Goal: Feedback & Contribution: Contribute content

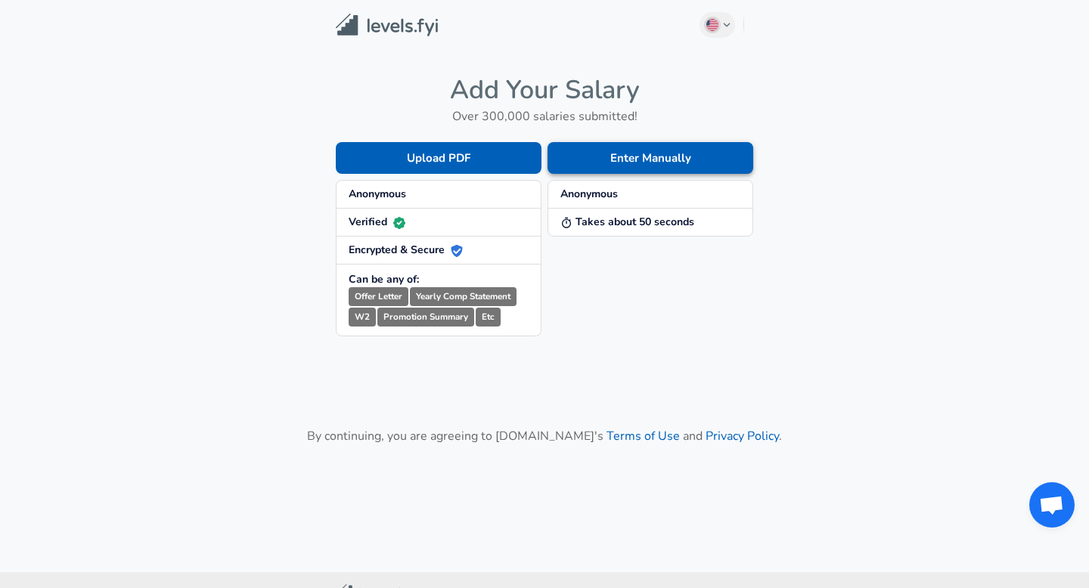
click at [650, 164] on button "Enter Manually" at bounding box center [650, 158] width 206 height 32
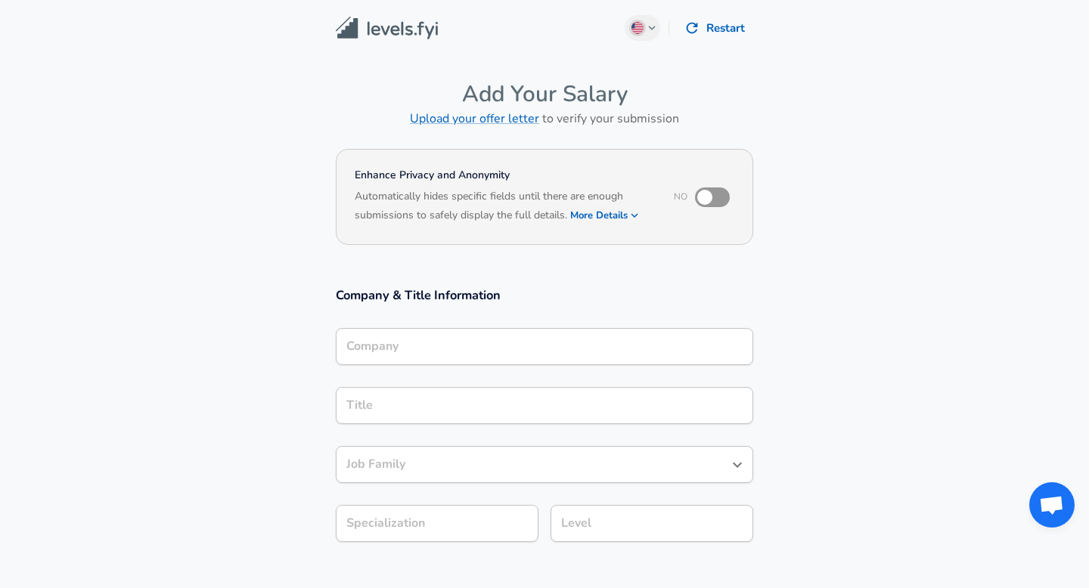
click at [448, 361] on div "Company" at bounding box center [544, 346] width 417 height 37
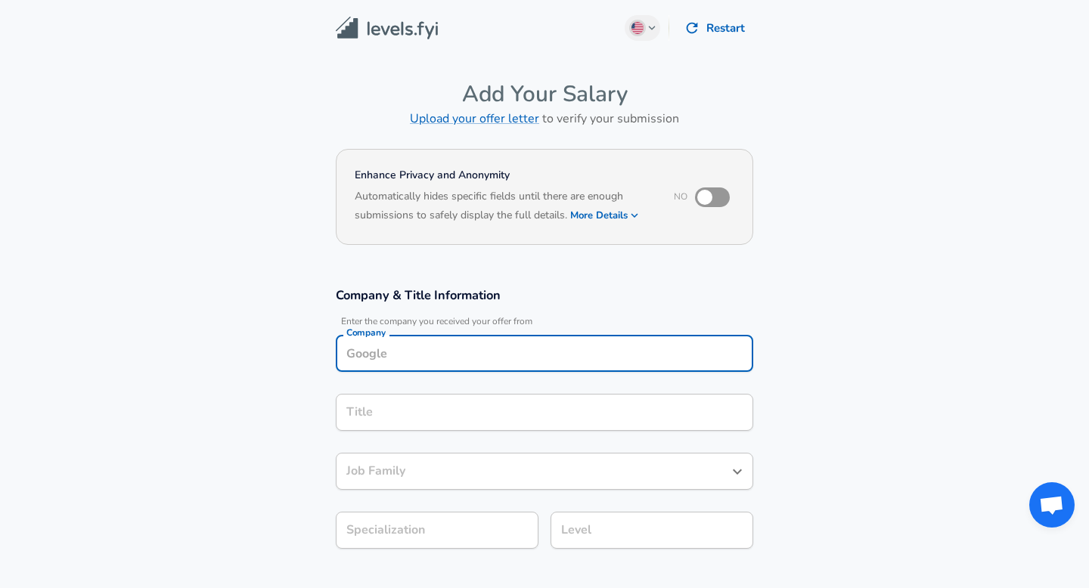
scroll to position [15, 0]
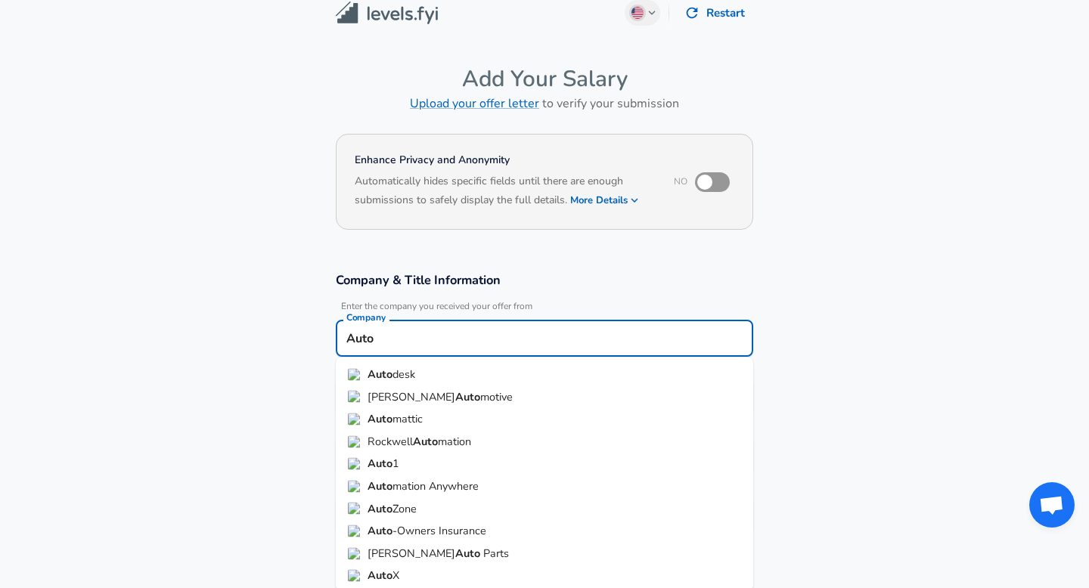
click at [389, 370] on strong "Auto" at bounding box center [379, 374] width 25 height 15
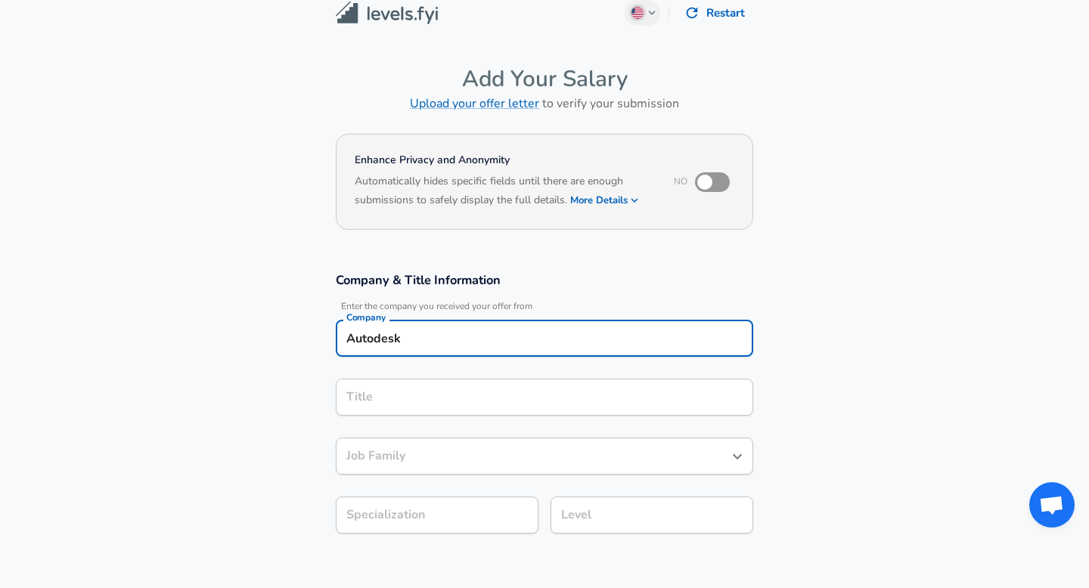
type input "Autodesk"
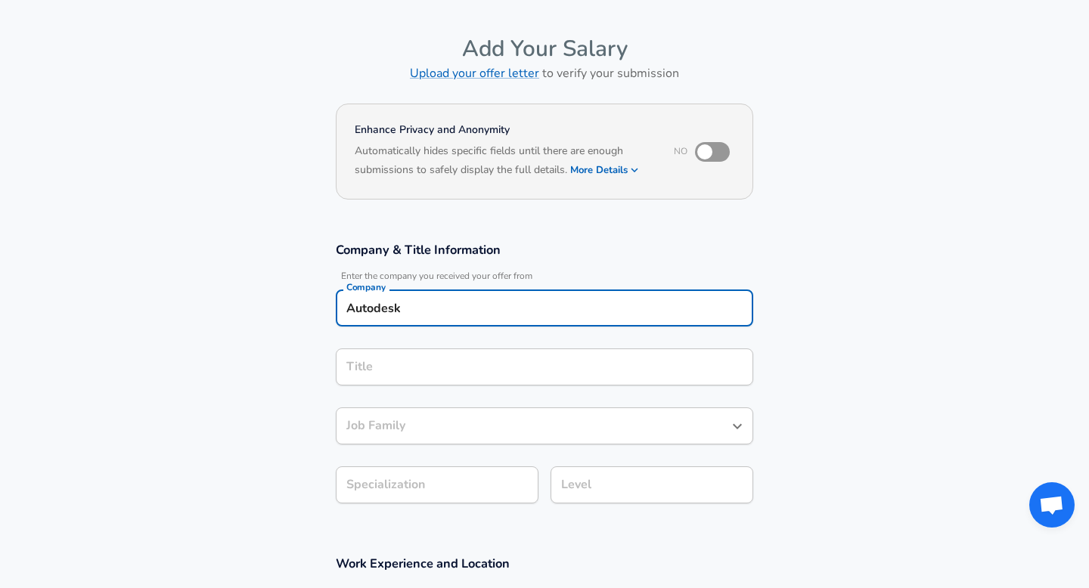
click at [389, 379] on input "Title" at bounding box center [545, 366] width 404 height 23
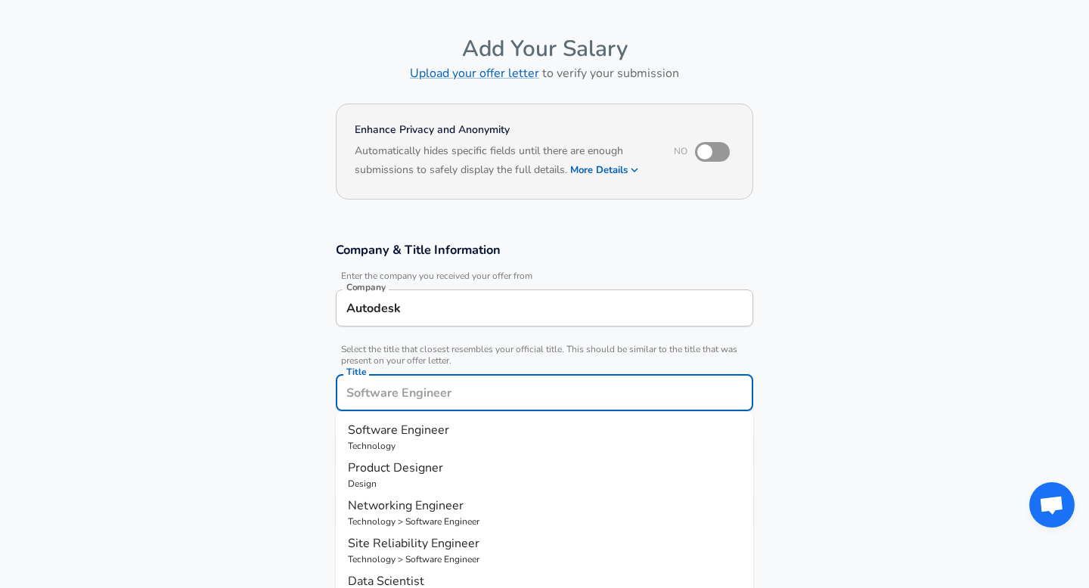
click at [407, 437] on span "Software Engineer" at bounding box center [398, 430] width 101 height 17
type input "Software Engineer"
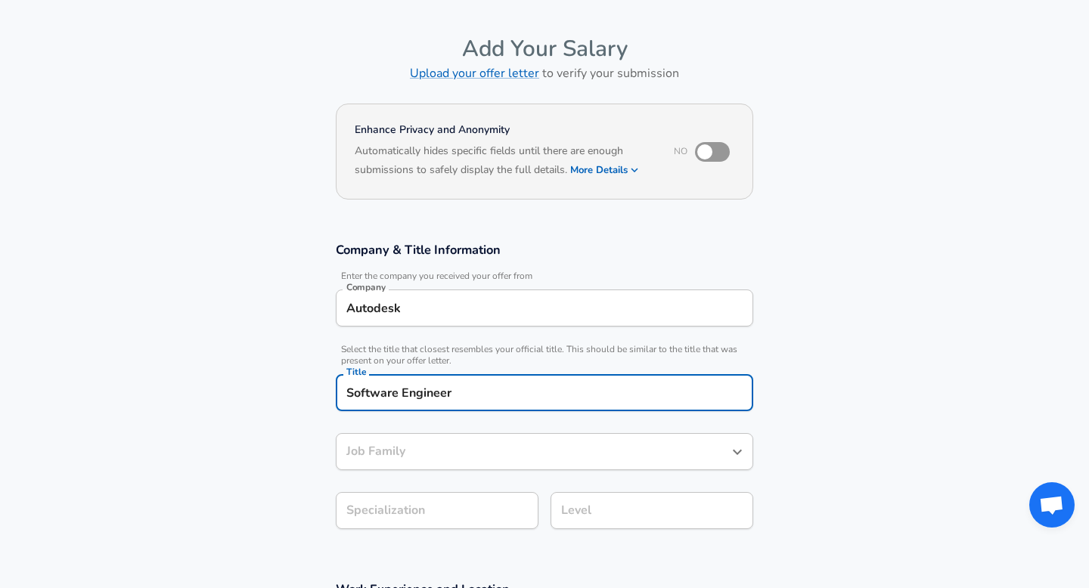
type input "Software Engineer"
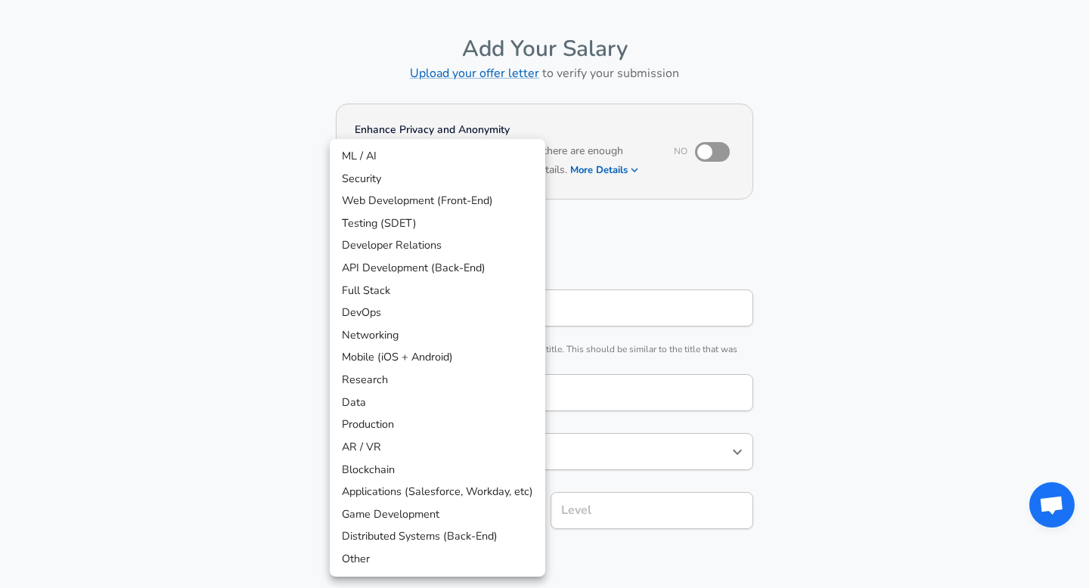
click at [429, 516] on body "English ([GEOGRAPHIC_DATA]) Change Restart Add Your Salary Upload your offer le…" at bounding box center [544, 249] width 1089 height 588
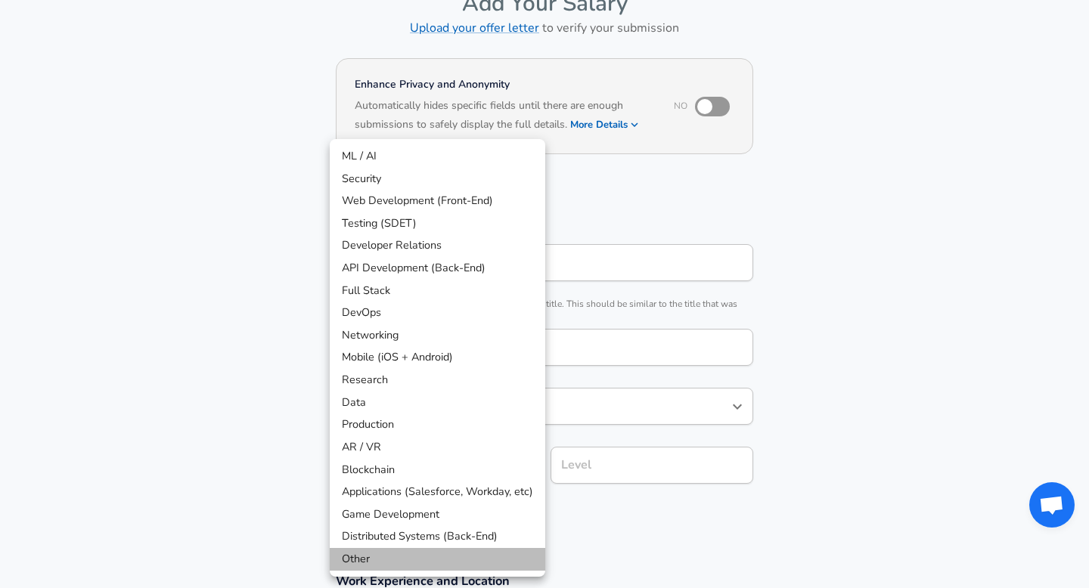
click at [374, 556] on li "Other" at bounding box center [437, 559] width 215 height 23
type input "Other"
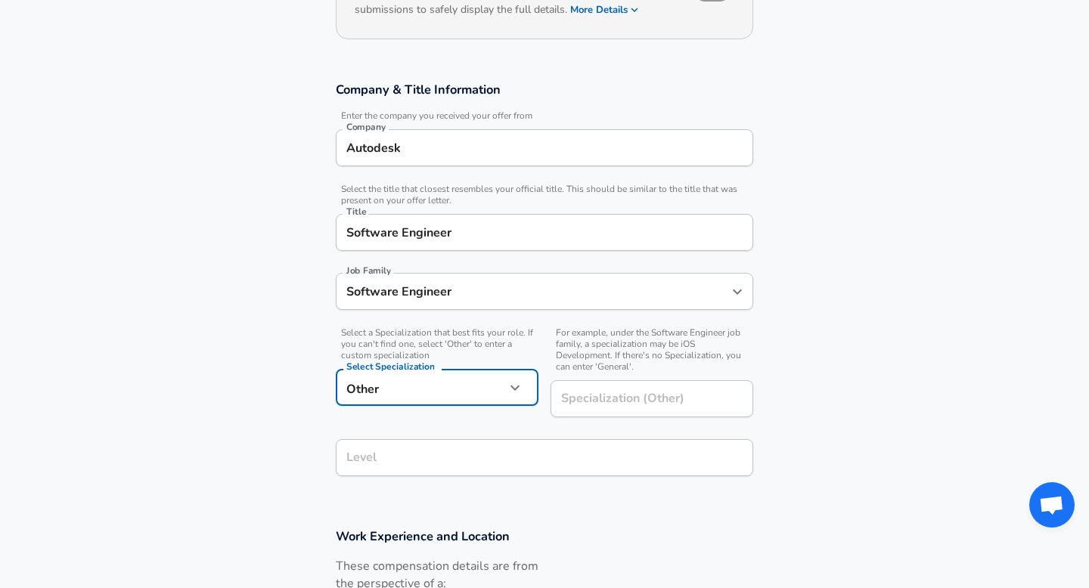
scroll to position [211, 0]
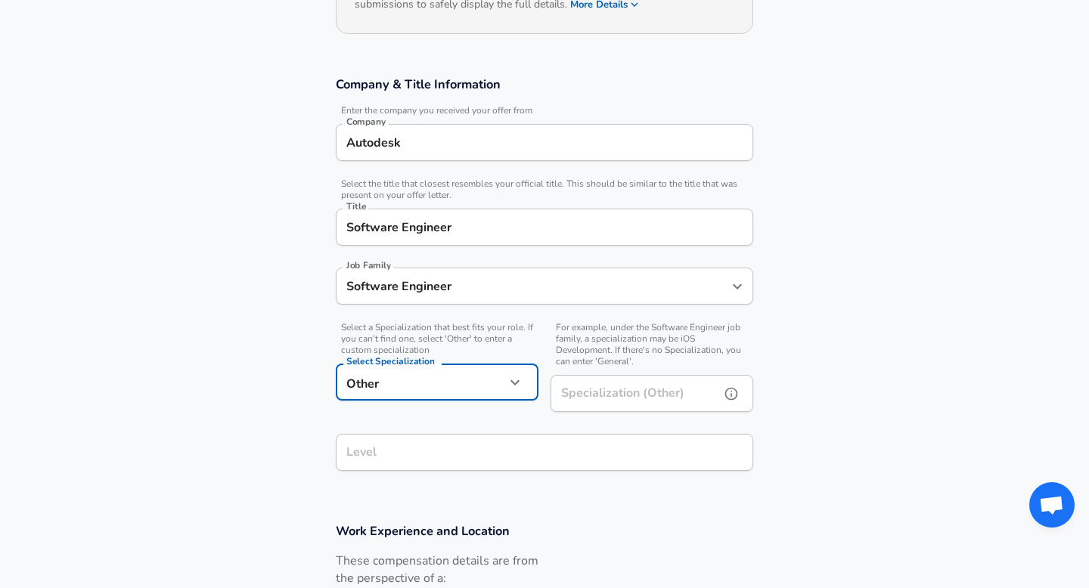
click at [605, 386] on div "Specialization (Other) Specialization (Other)" at bounding box center [651, 395] width 203 height 41
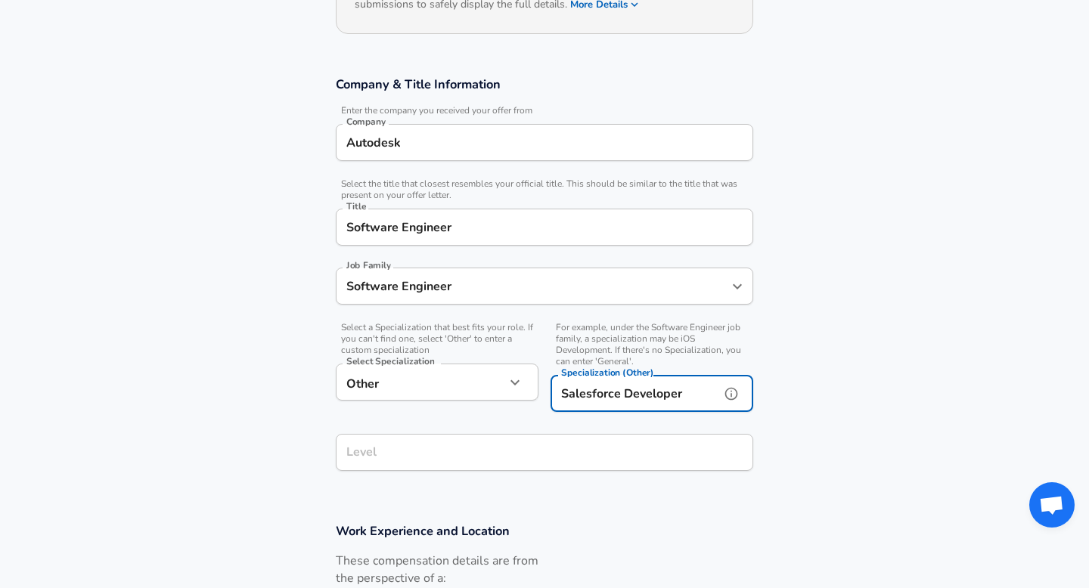
type input "Salesforce Developer"
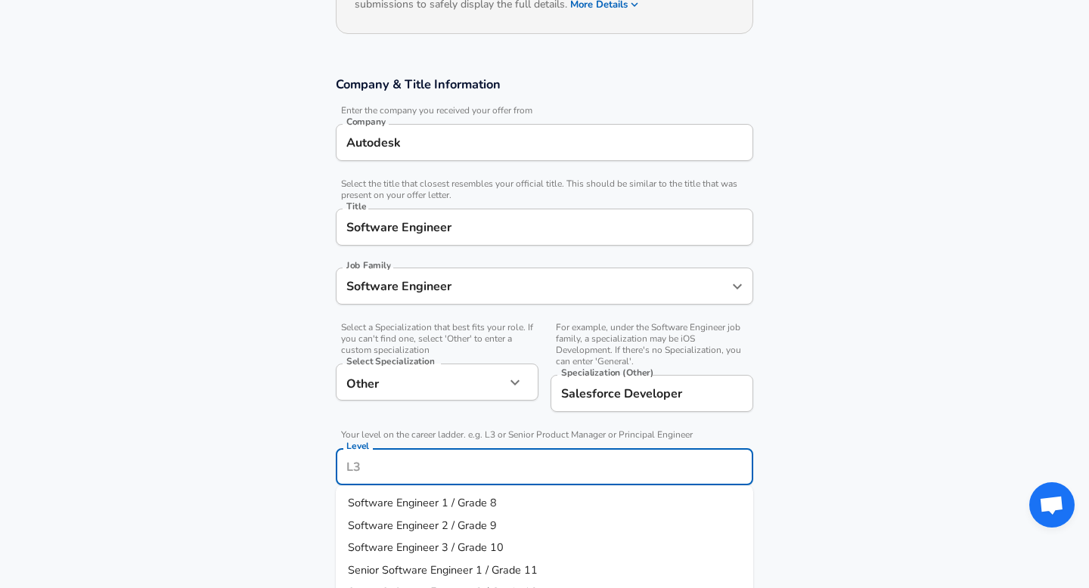
scroll to position [241, 0]
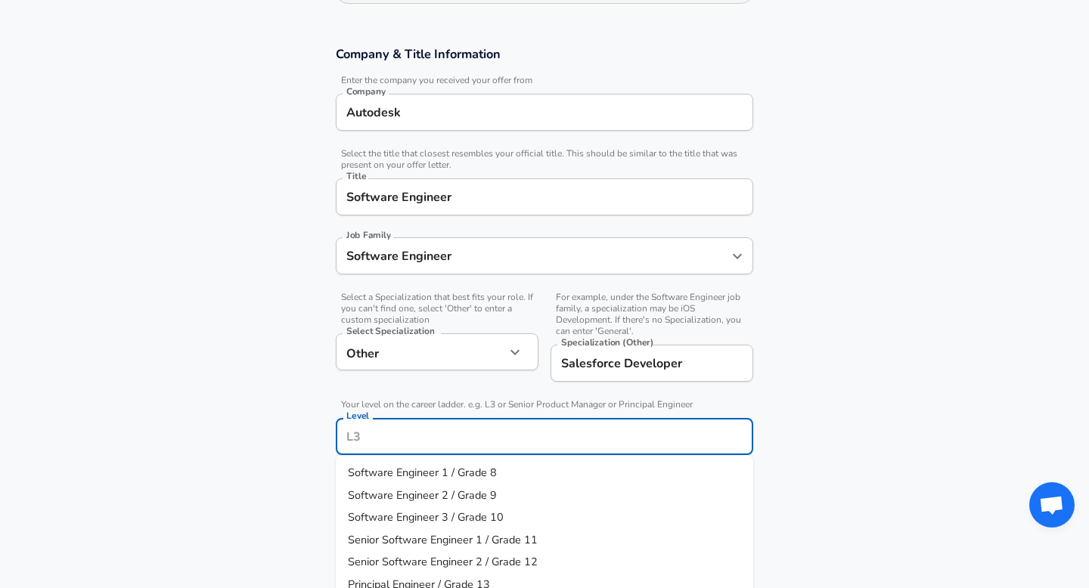
click at [445, 462] on div "Company & Title Information Enter the company you received your offer from Comp…" at bounding box center [545, 255] width 454 height 420
click at [468, 522] on span "Software Engineer 3 / Grade 10" at bounding box center [426, 517] width 156 height 15
type input "Software Engineer 3 / Grade 10"
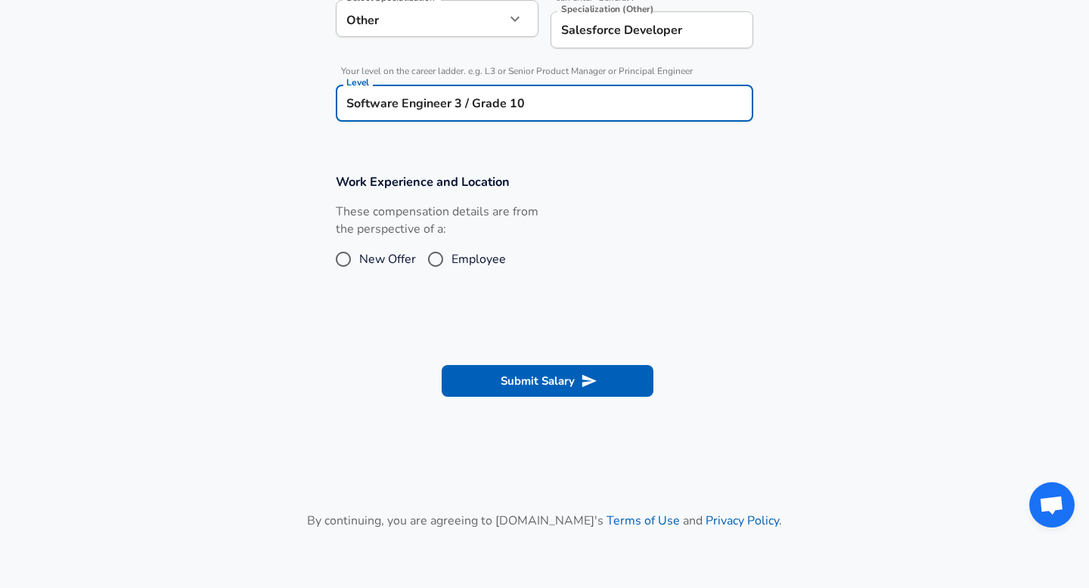
scroll to position [579, 0]
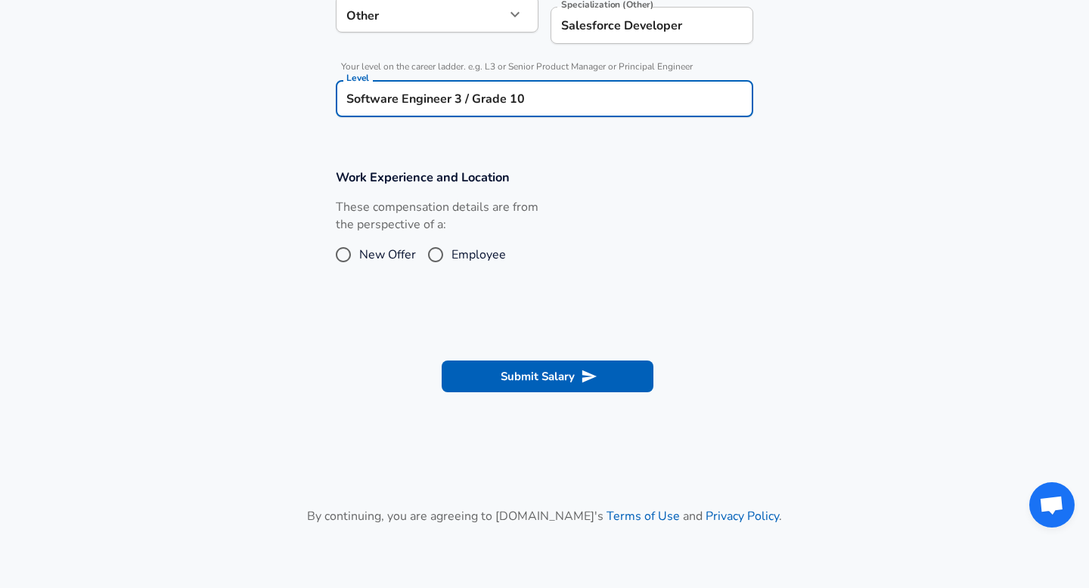
click at [429, 256] on input "Employee" at bounding box center [436, 255] width 32 height 24
radio input "true"
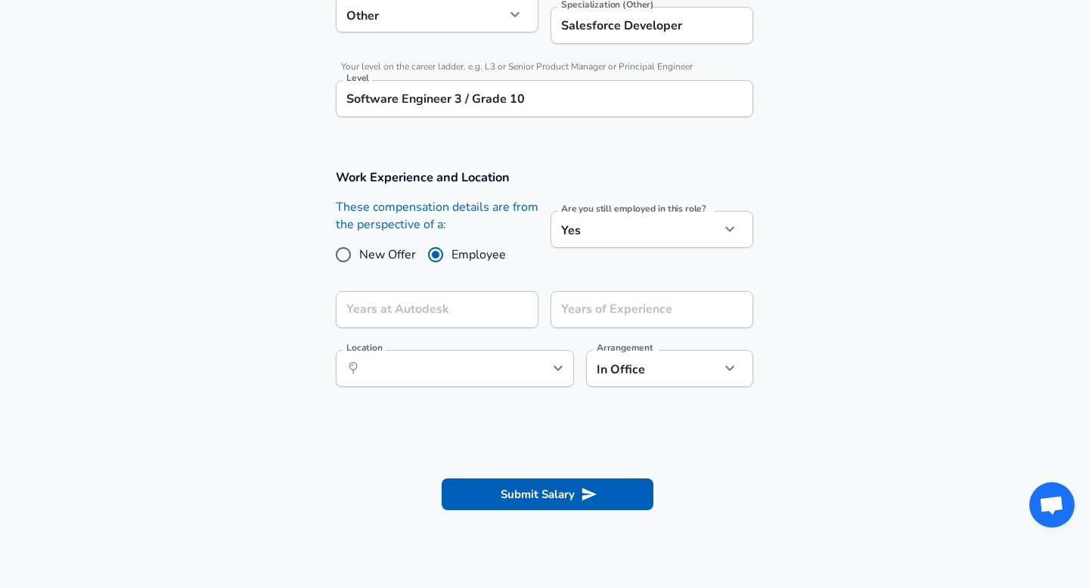
click at [386, 257] on span "New Offer" at bounding box center [387, 255] width 57 height 18
click at [359, 257] on input "New Offer" at bounding box center [343, 255] width 32 height 24
radio input "true"
radio input "false"
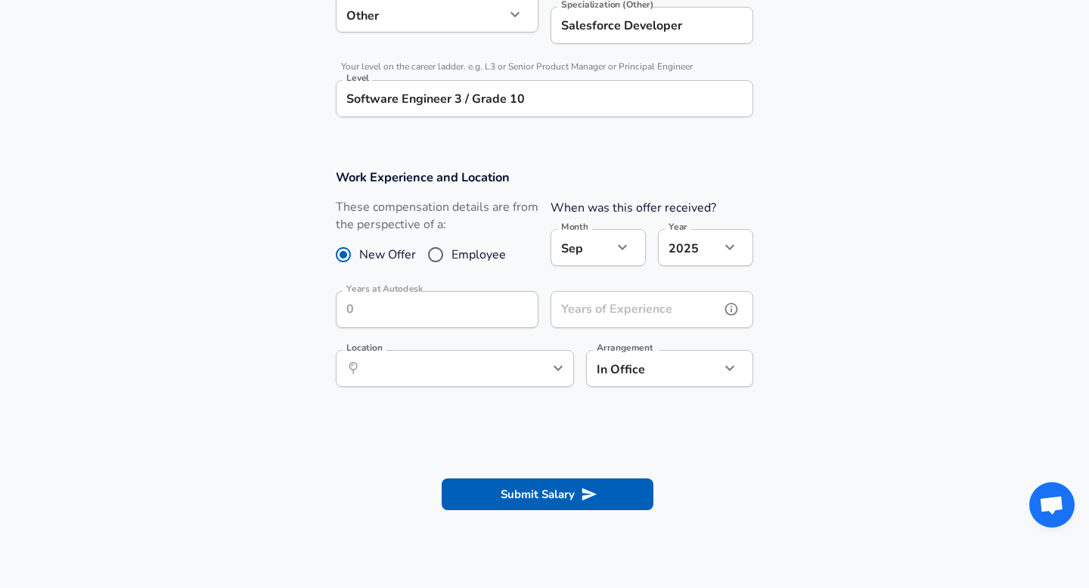
click at [634, 315] on input "Years of Experience" at bounding box center [634, 309] width 169 height 37
type input "4.5"
click at [474, 374] on input "Location" at bounding box center [438, 368] width 155 height 23
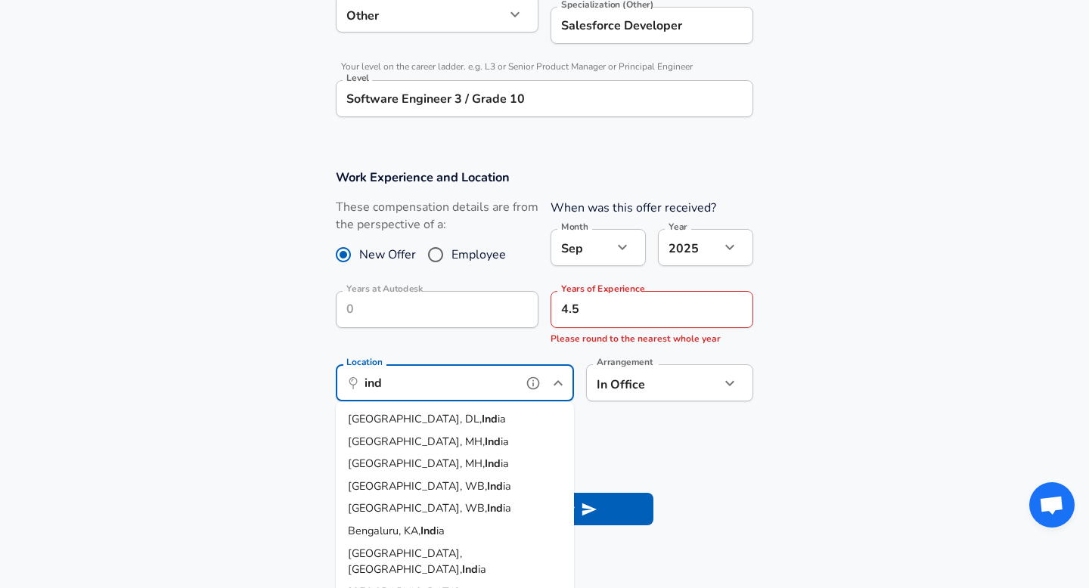
click at [414, 532] on span "Bengaluru, KA," at bounding box center [384, 530] width 73 height 15
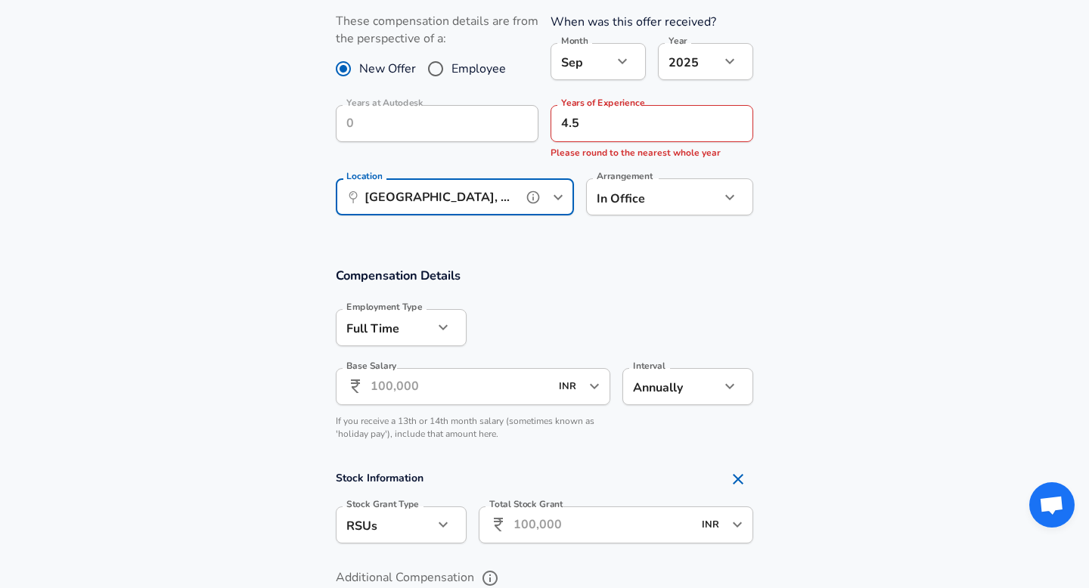
scroll to position [779, 0]
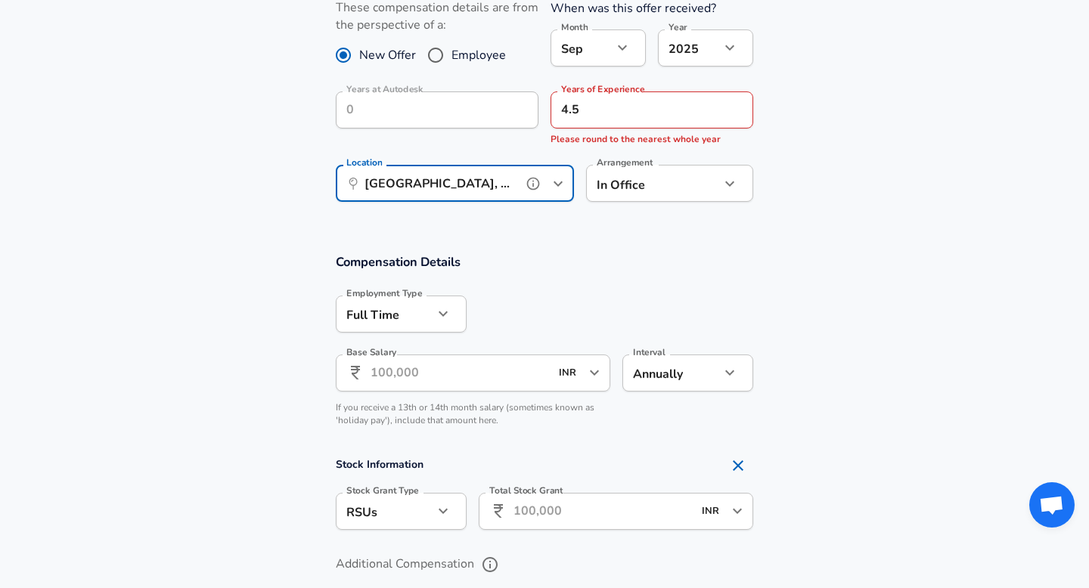
type input "[GEOGRAPHIC_DATA], [GEOGRAPHIC_DATA], [GEOGRAPHIC_DATA]"
click at [454, 371] on input "Base Salary" at bounding box center [459, 373] width 179 height 37
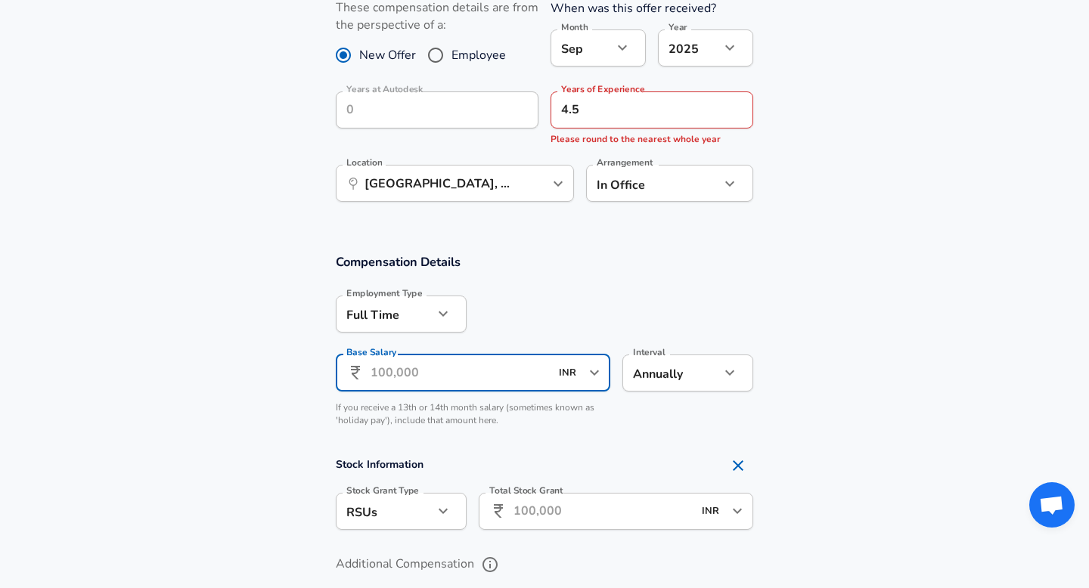
type input "3"
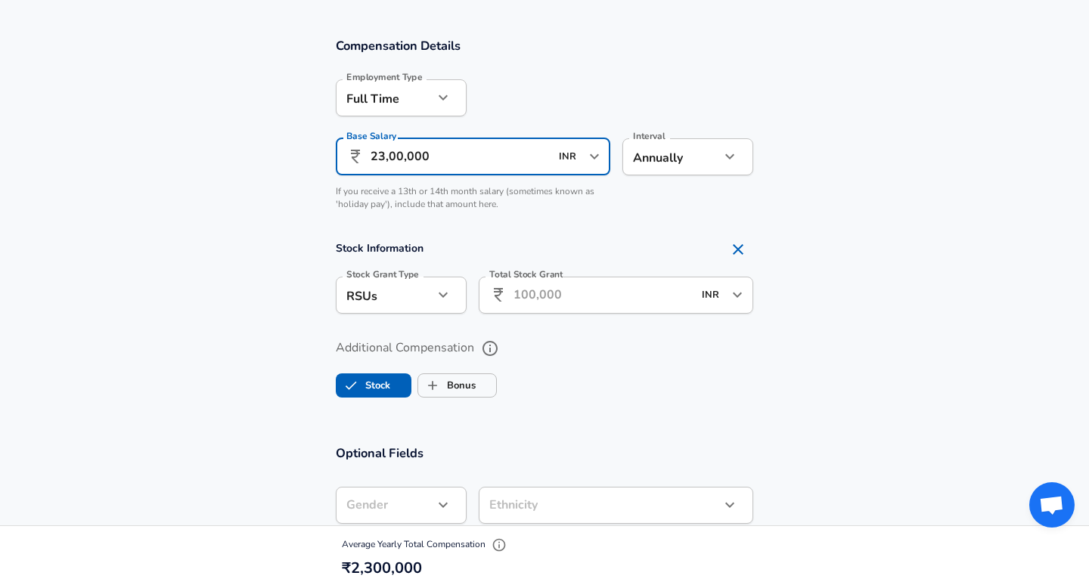
scroll to position [997, 0]
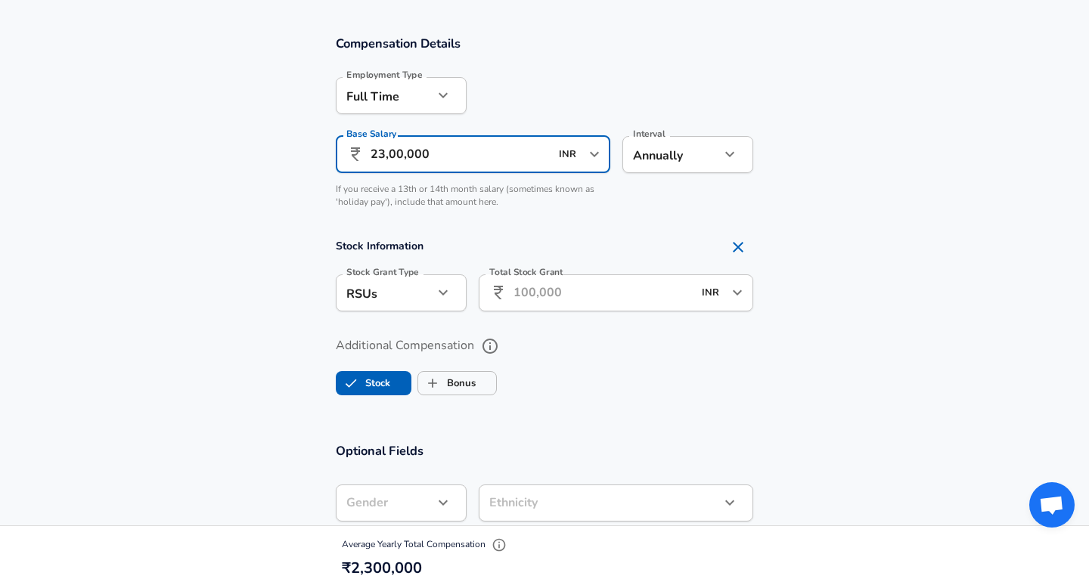
type input "23,00,000"
click at [591, 295] on input "Total Stock Grant" at bounding box center [602, 292] width 179 height 37
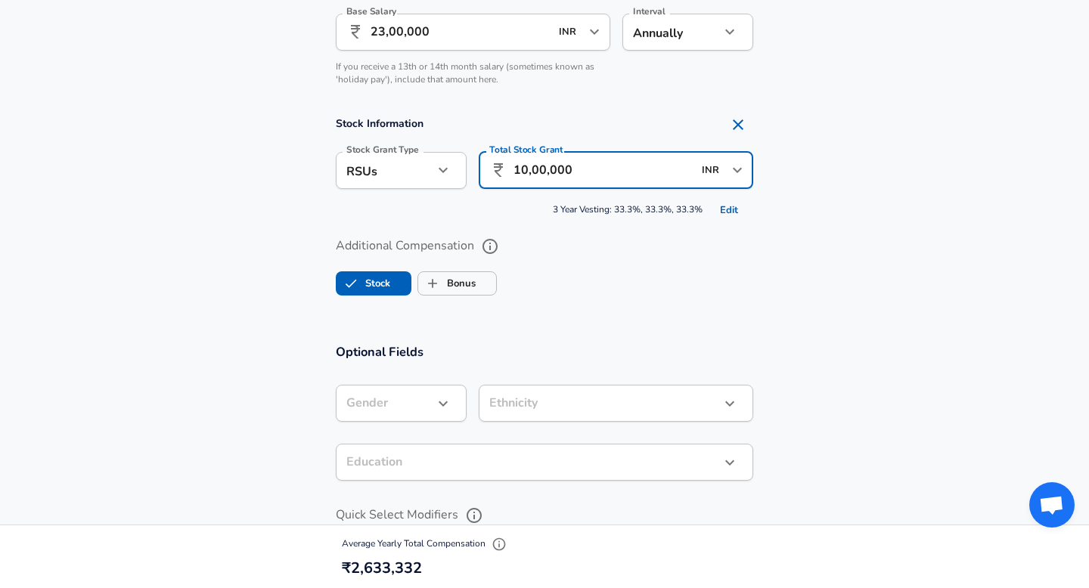
scroll to position [1169, 0]
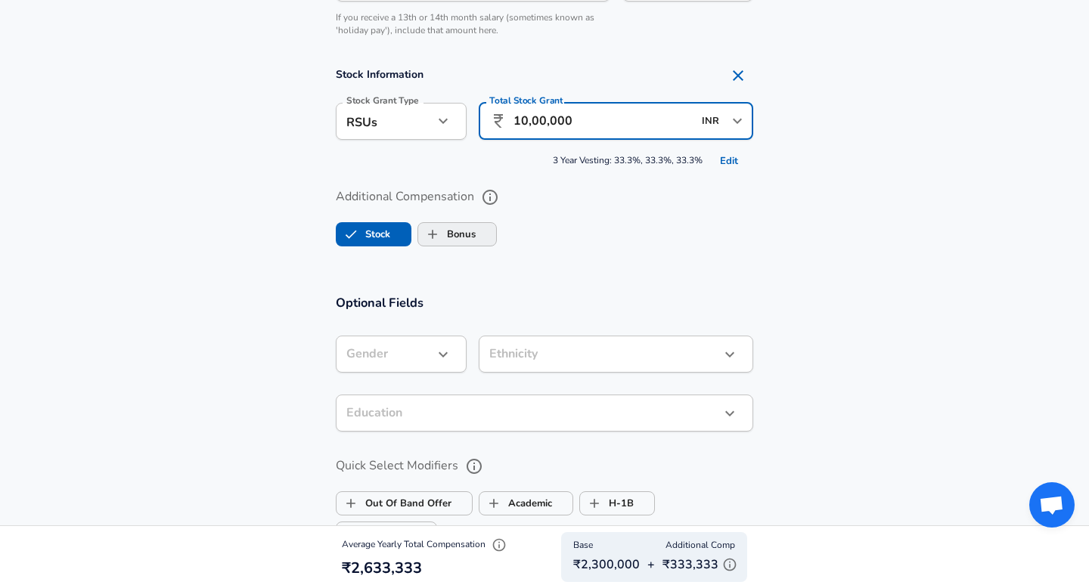
type input "10,00,000"
click at [467, 232] on label "Bonus" at bounding box center [446, 234] width 57 height 29
checkbox input "true"
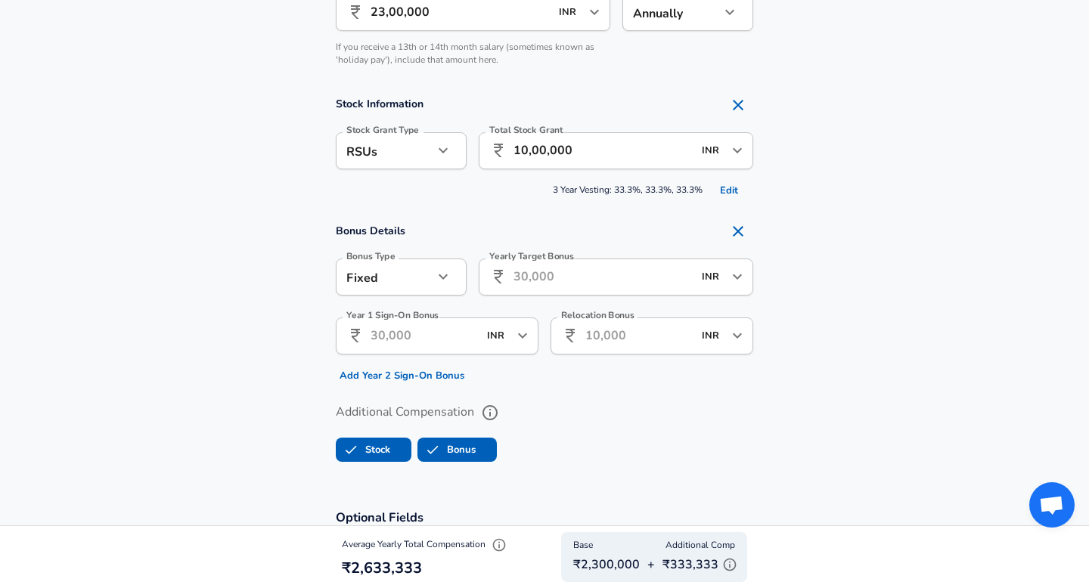
scroll to position [1108, 0]
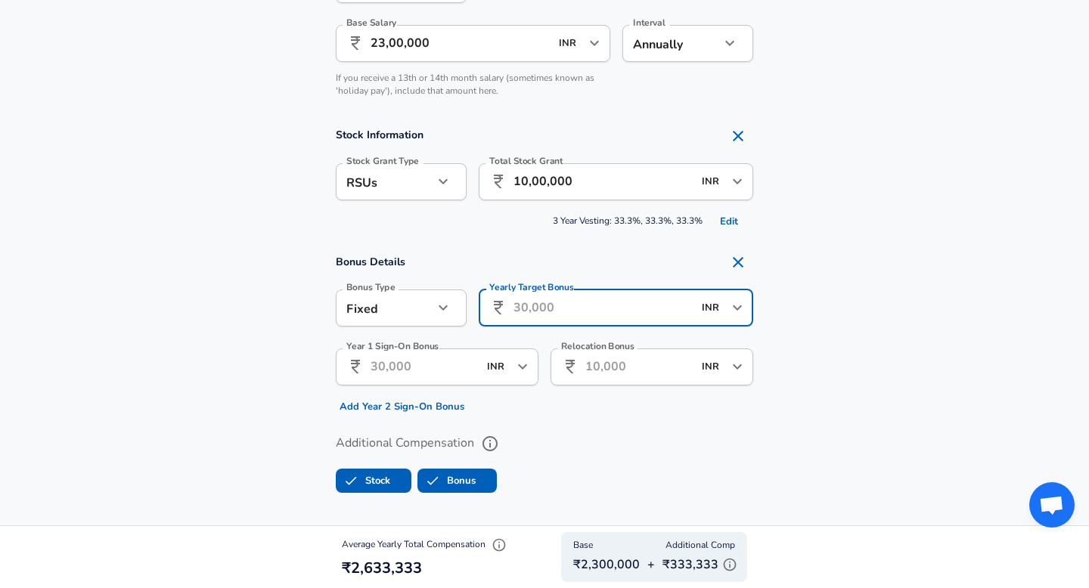
click at [543, 315] on input "Yearly Target Bonus" at bounding box center [602, 308] width 179 height 37
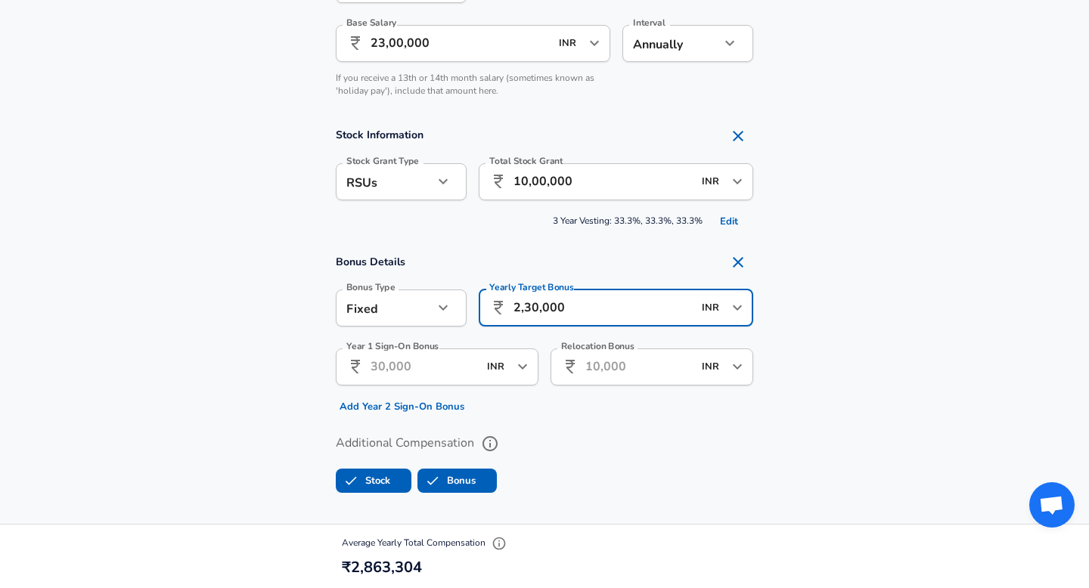
type input "2,30,000"
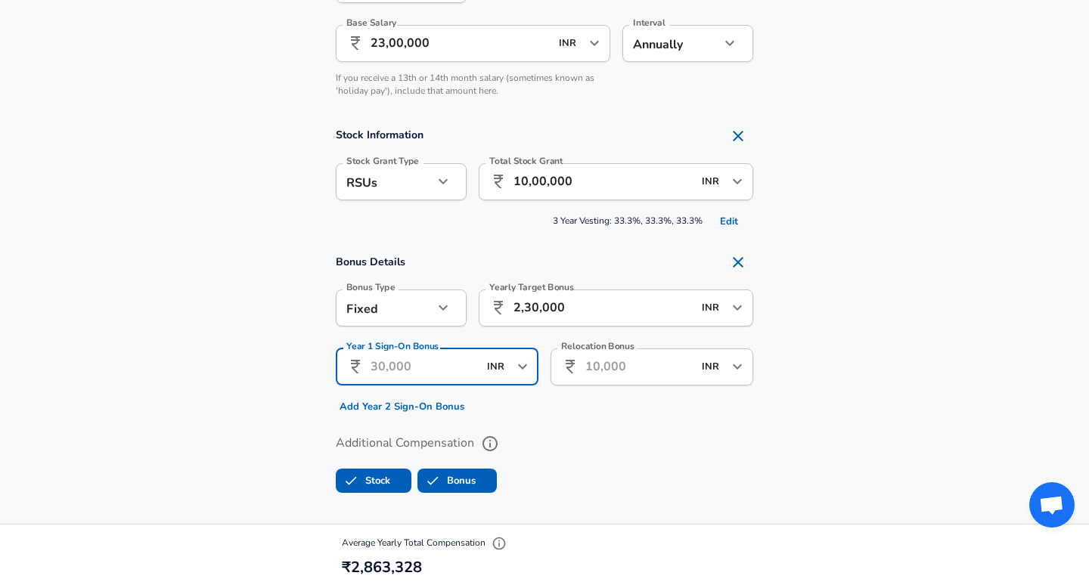
click at [456, 377] on input "Year 1 Sign-On Bonus" at bounding box center [423, 367] width 107 height 37
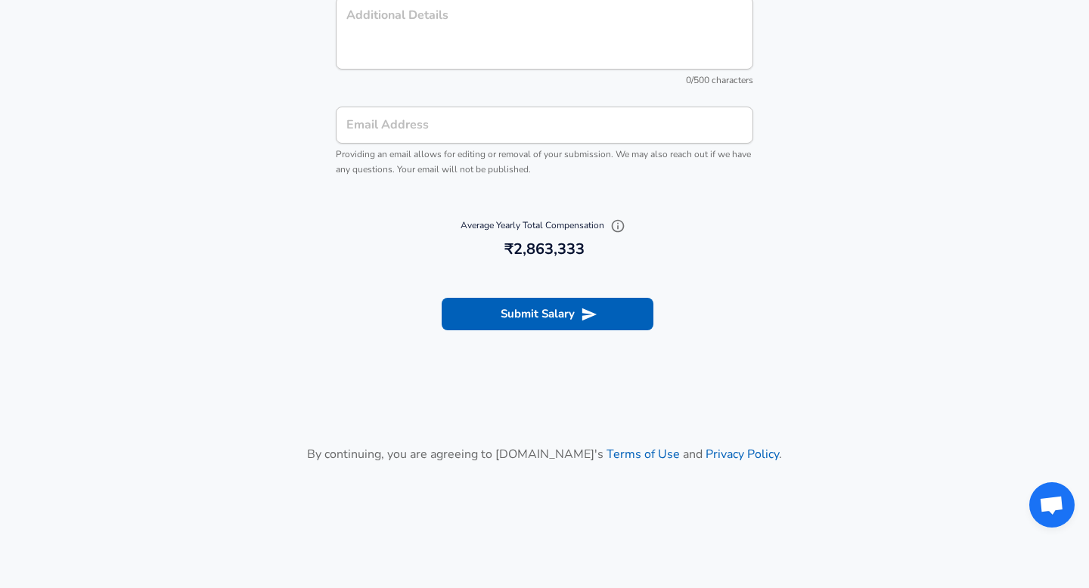
scroll to position [1792, 0]
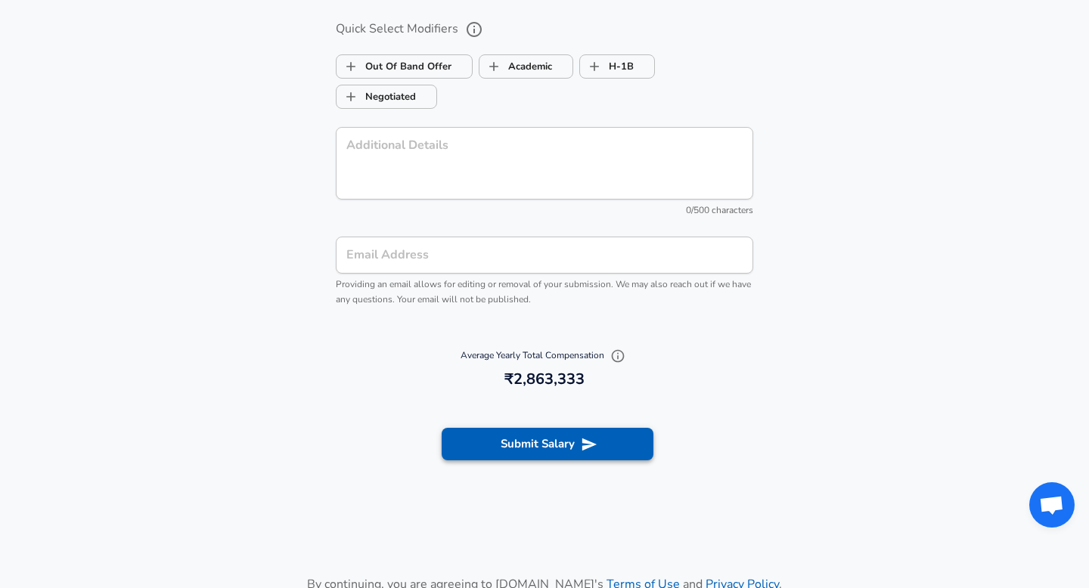
click at [563, 447] on button "Submit Salary" at bounding box center [548, 444] width 212 height 32
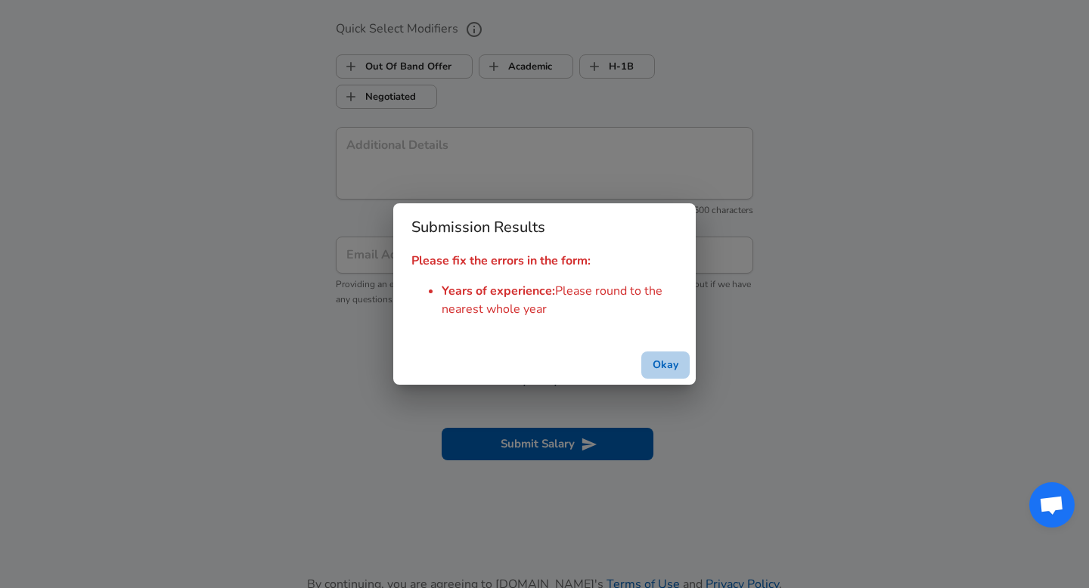
click at [665, 362] on button "Okay" at bounding box center [665, 366] width 48 height 28
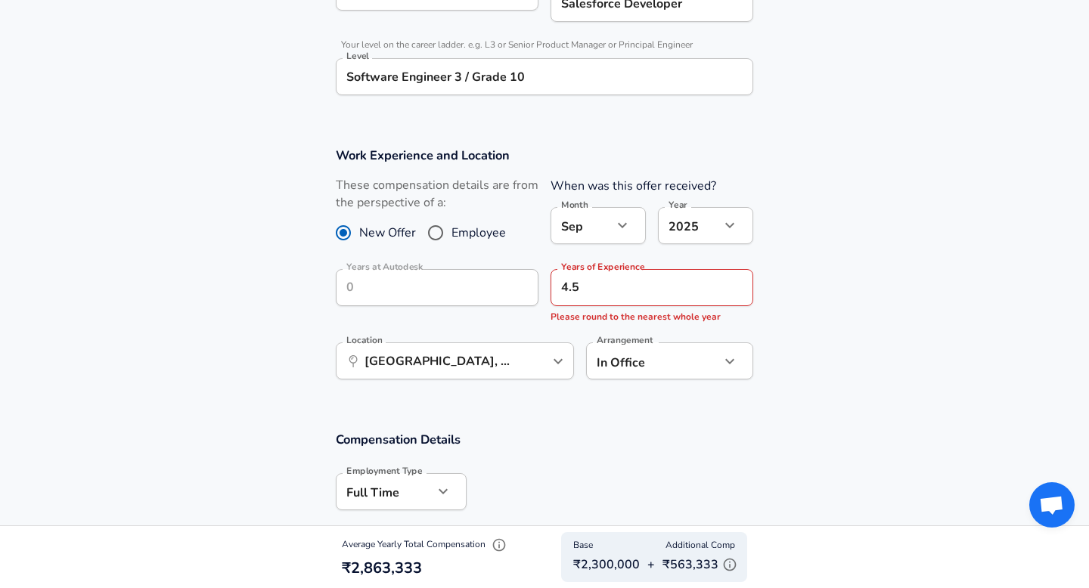
scroll to position [562, 0]
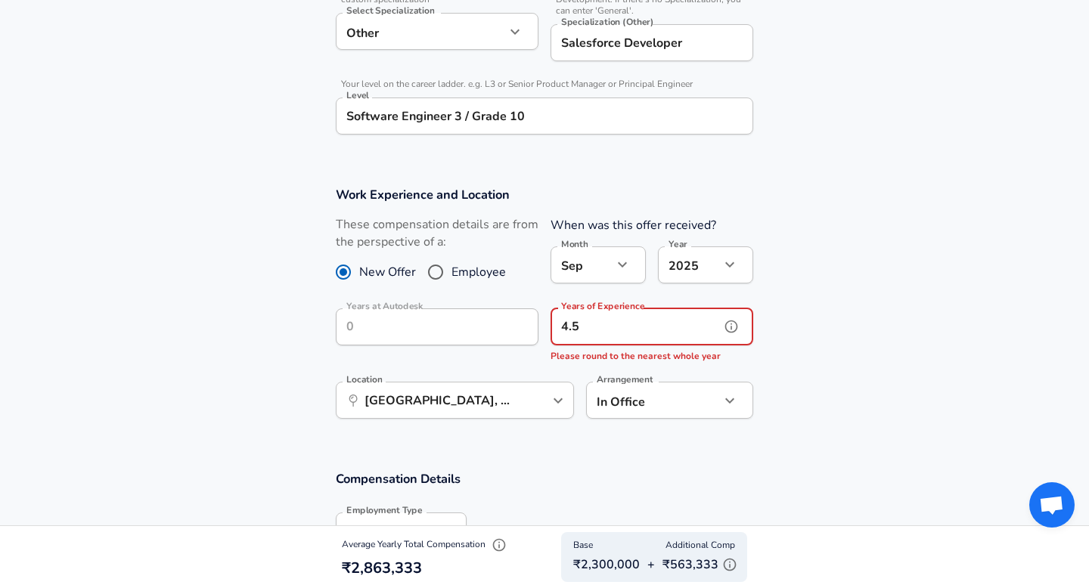
click at [614, 327] on input "4.5" at bounding box center [634, 326] width 169 height 37
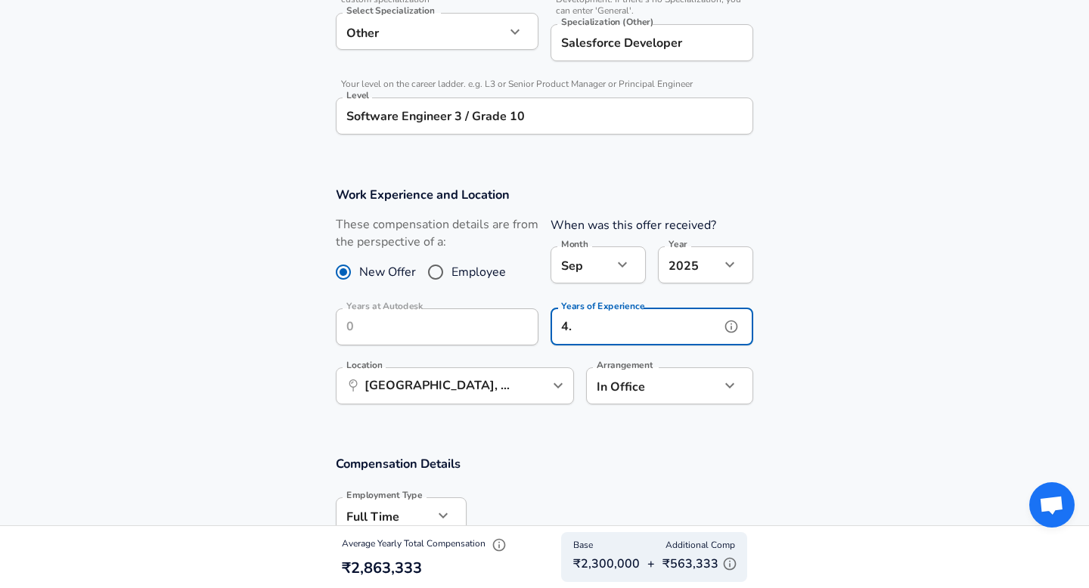
type input "4"
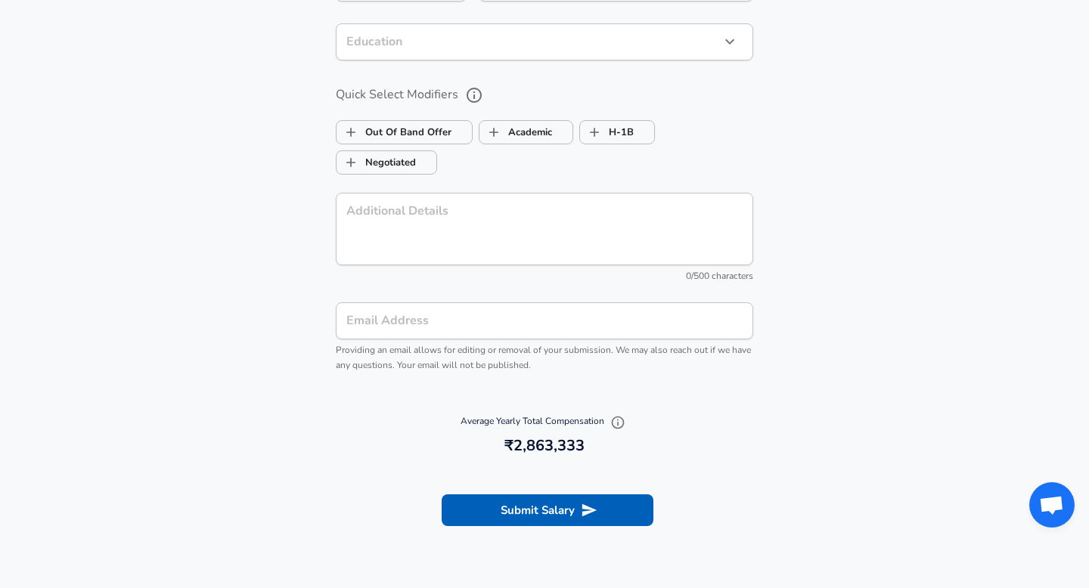
scroll to position [1775, 0]
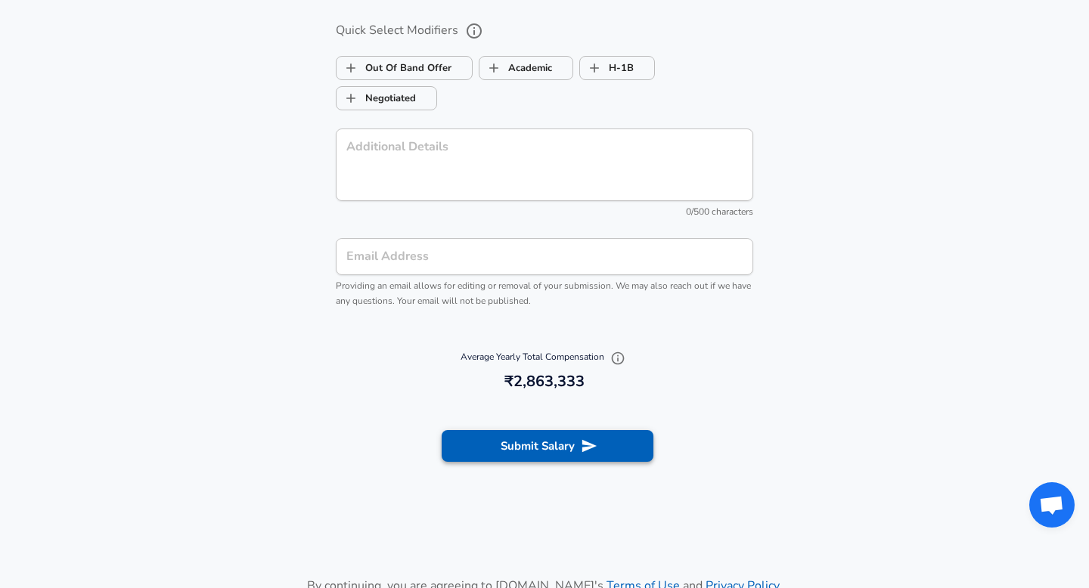
type input "5"
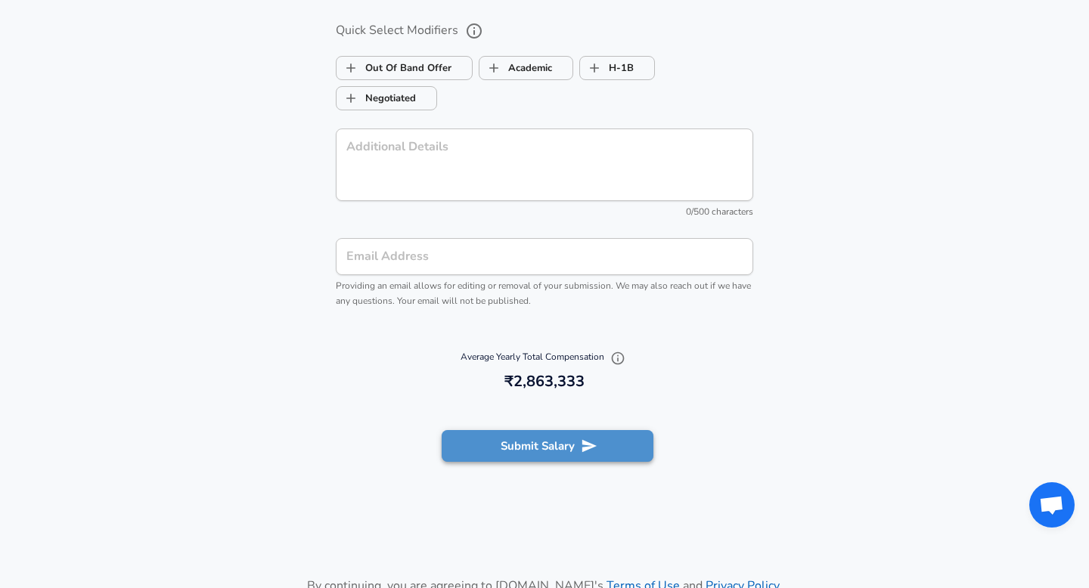
click at [588, 452] on icon "submit" at bounding box center [589, 446] width 17 height 17
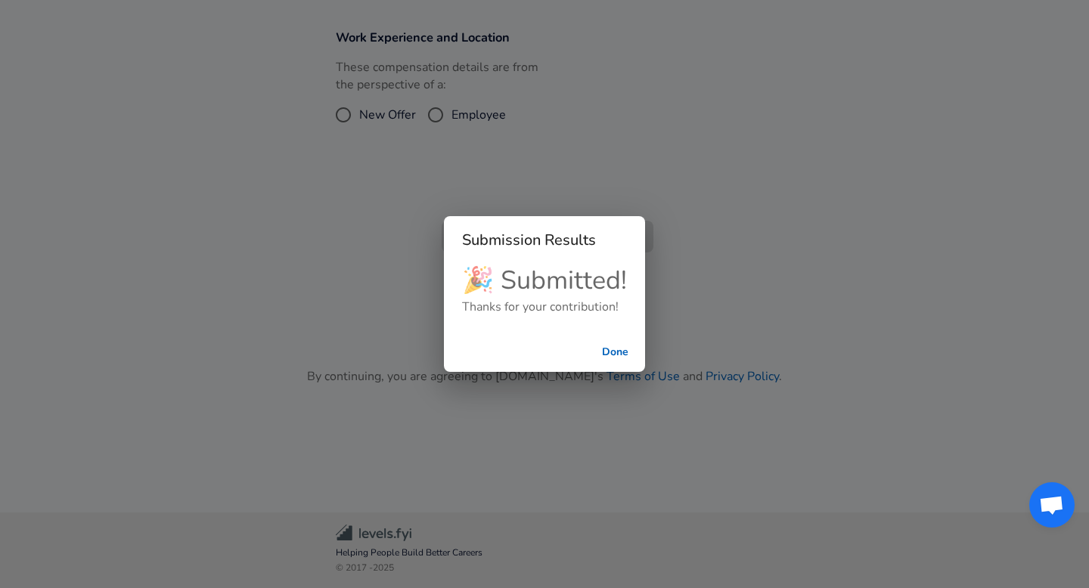
scroll to position [355, 0]
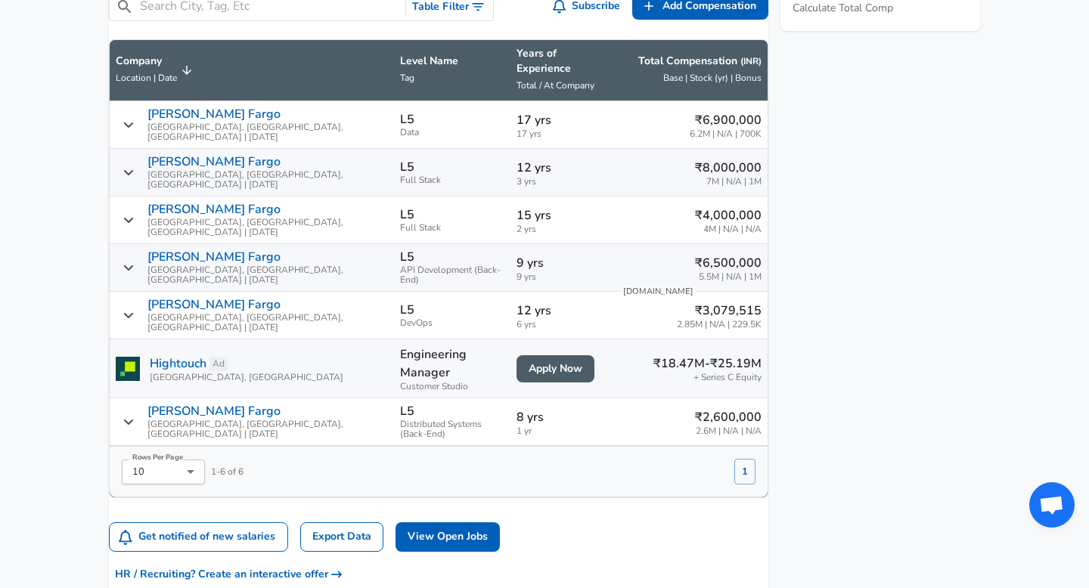
scroll to position [886, 0]
